Goal: Find specific page/section: Find specific page/section

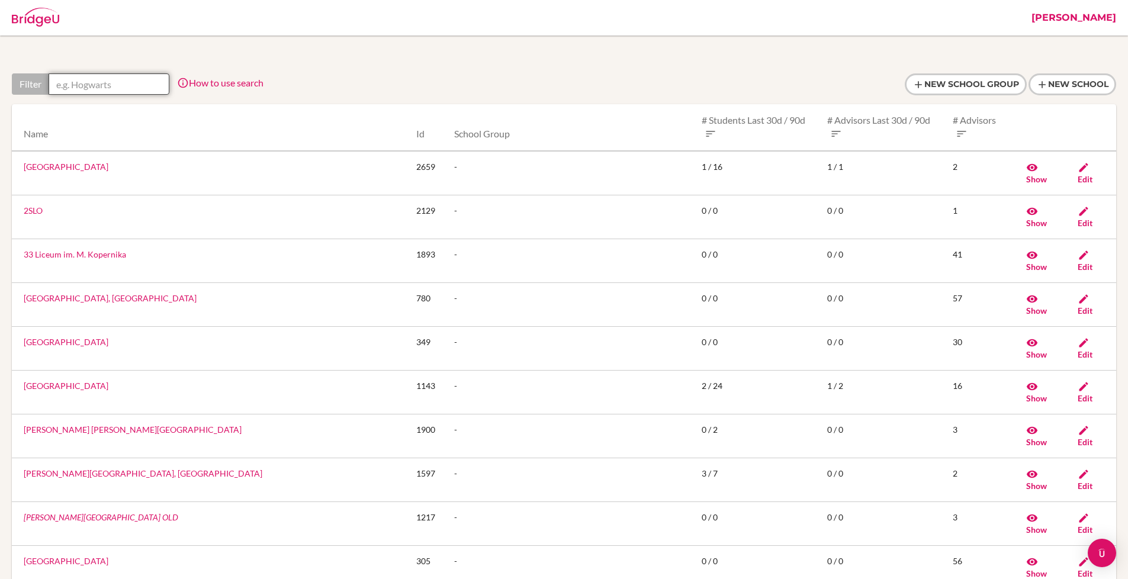
click at [140, 88] on input "text" at bounding box center [109, 83] width 121 height 21
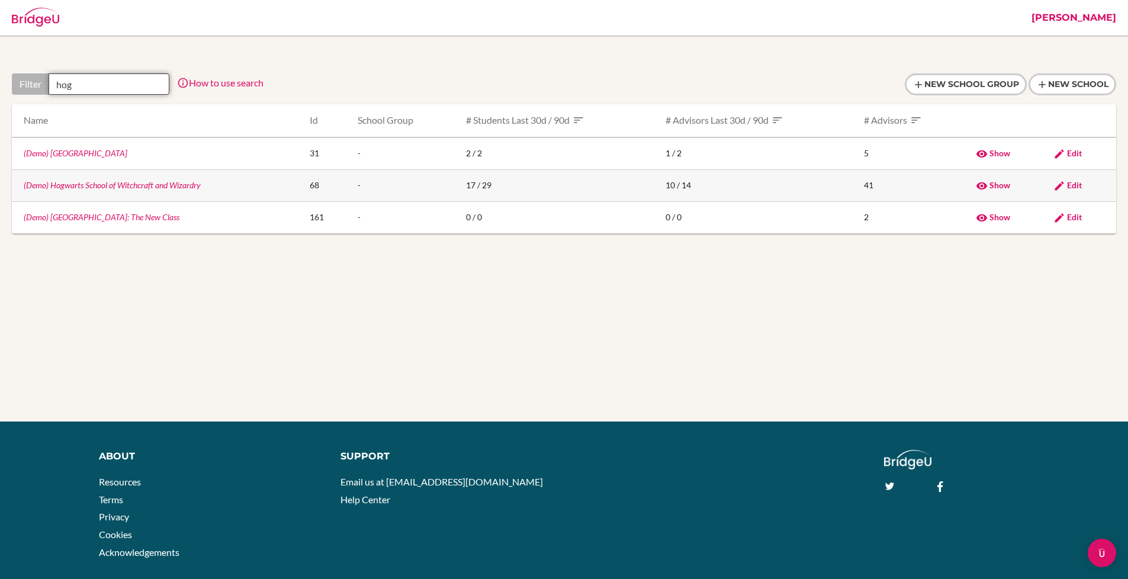
type input "hog"
click at [143, 185] on link "(Demo) Hogwarts School of Witchcraft and Wizardry" at bounding box center [112, 185] width 177 height 10
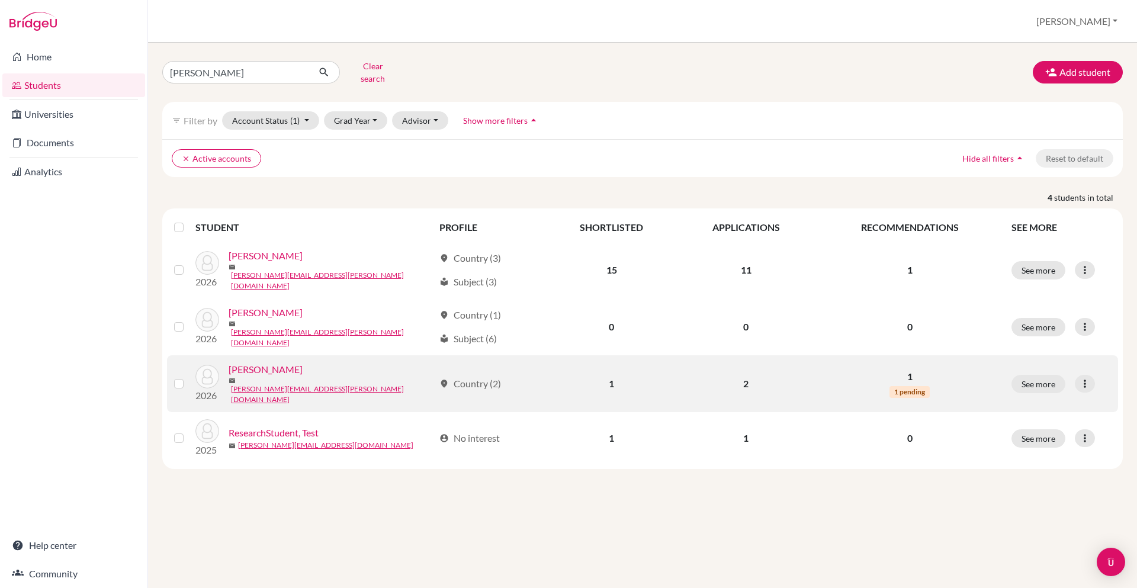
click at [268, 363] on link "Park, Daisy" at bounding box center [266, 370] width 74 height 14
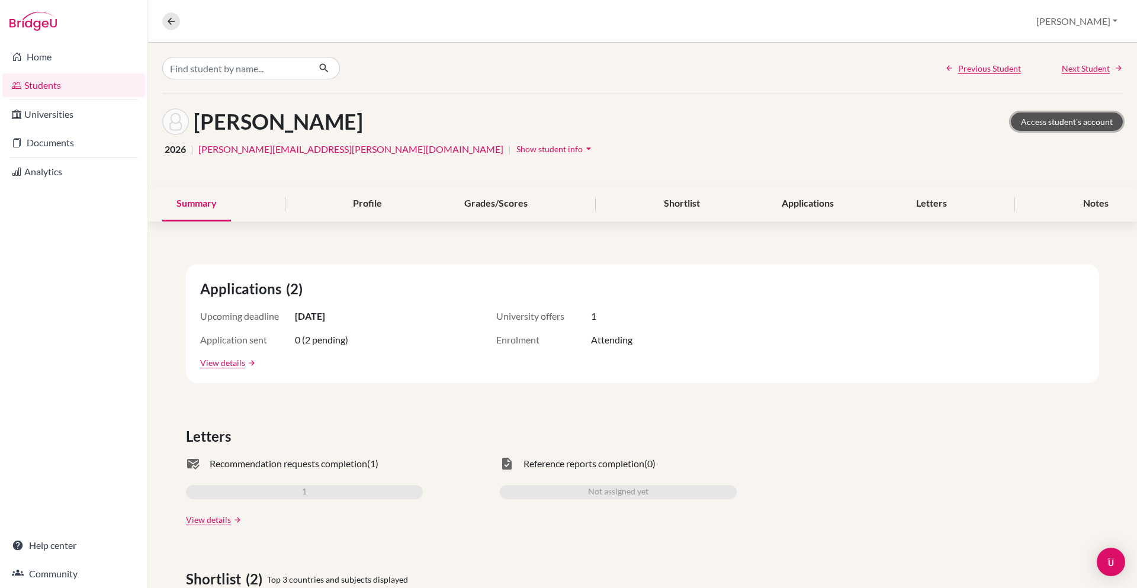
click at [1050, 122] on link "Access student's account" at bounding box center [1067, 122] width 112 height 18
